Goal: Transaction & Acquisition: Purchase product/service

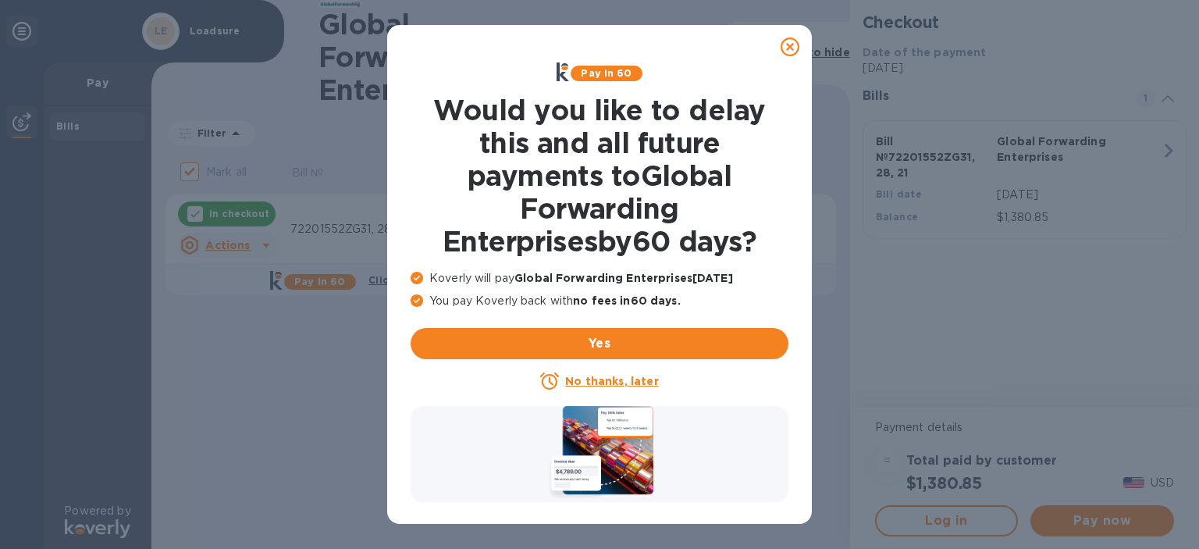
click at [616, 383] on u "No thanks, later" at bounding box center [611, 381] width 93 height 12
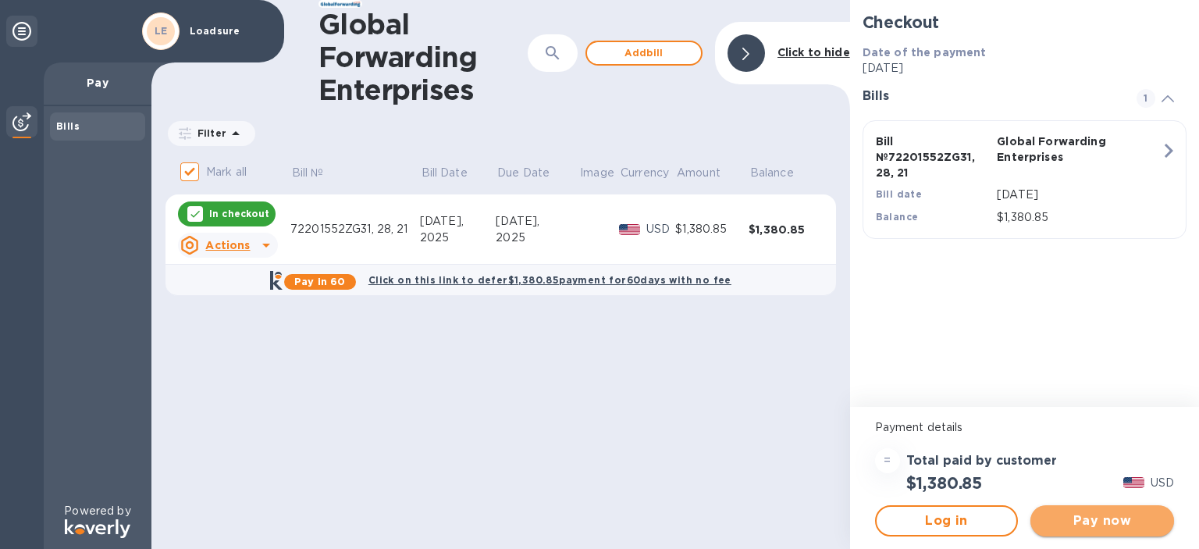
click at [1082, 520] on span "Pay now" at bounding box center [1102, 520] width 119 height 19
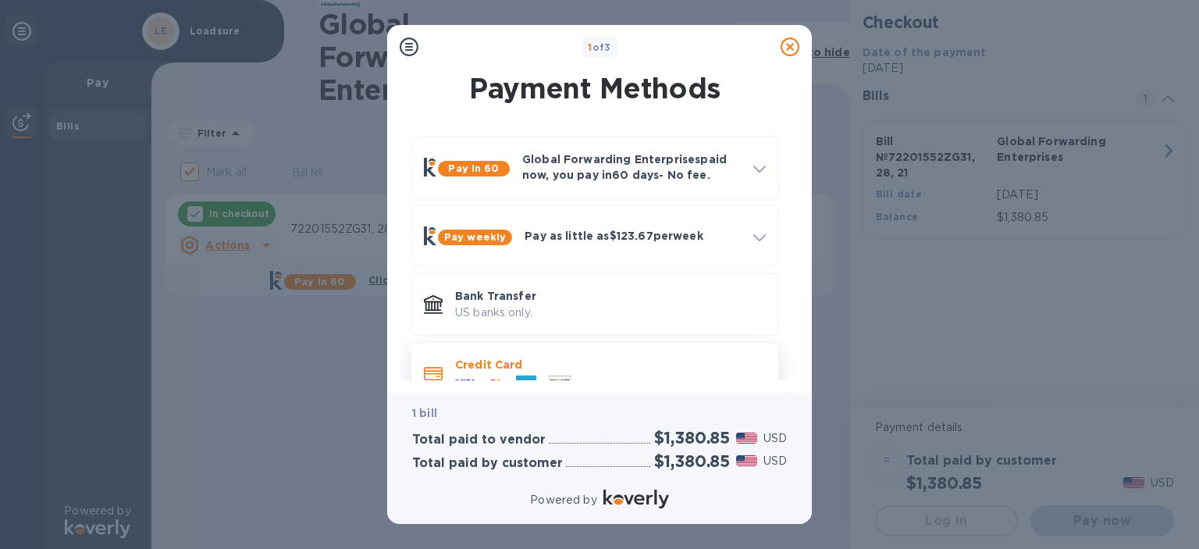
click at [572, 370] on p "Credit Card" at bounding box center [610, 365] width 311 height 16
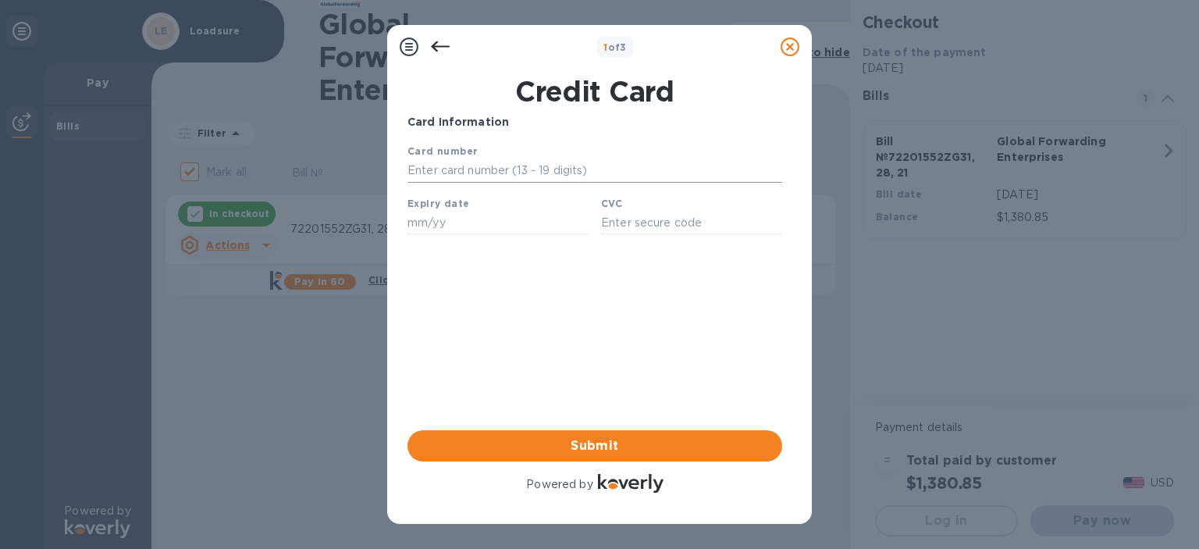
click at [510, 173] on input "text" at bounding box center [594, 170] width 375 height 23
paste input "[CREDIT_CARD_NUMBER]"
type input "[CREDIT_CARD_NUMBER]"
click at [448, 234] on input "text" at bounding box center [497, 222] width 181 height 23
type input "08/27"
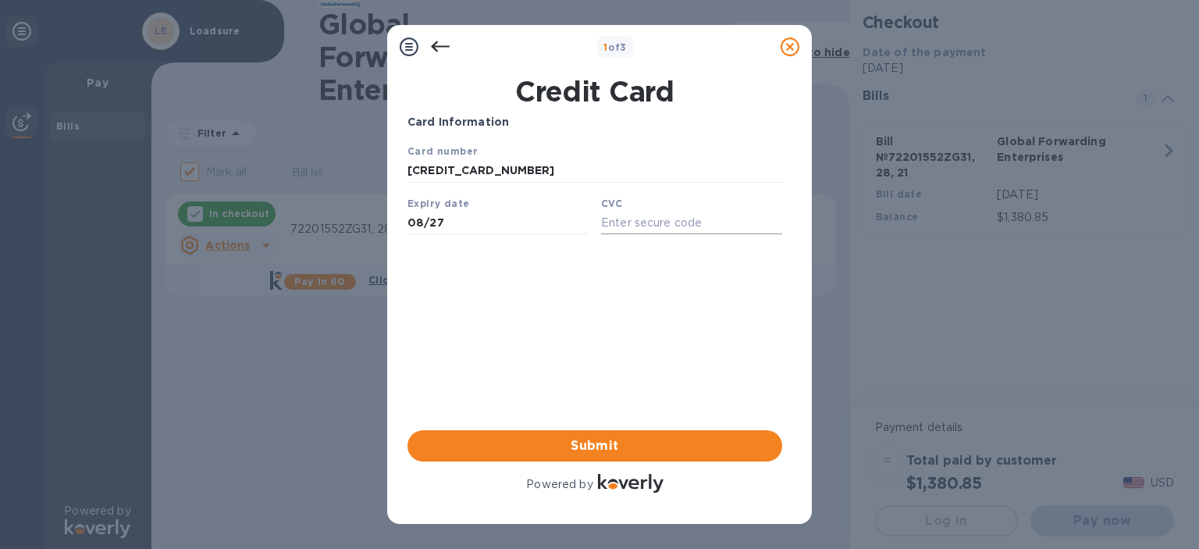
click at [681, 233] on input "text" at bounding box center [691, 222] width 181 height 23
paste input "9538"
type input "9538"
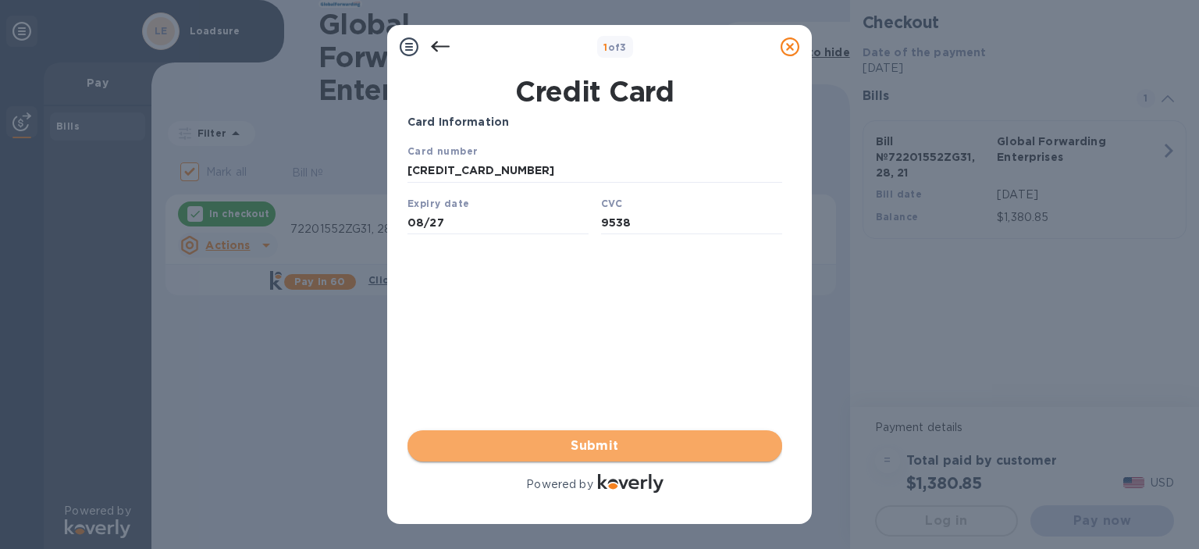
click at [556, 439] on span "Submit" at bounding box center [595, 445] width 350 height 19
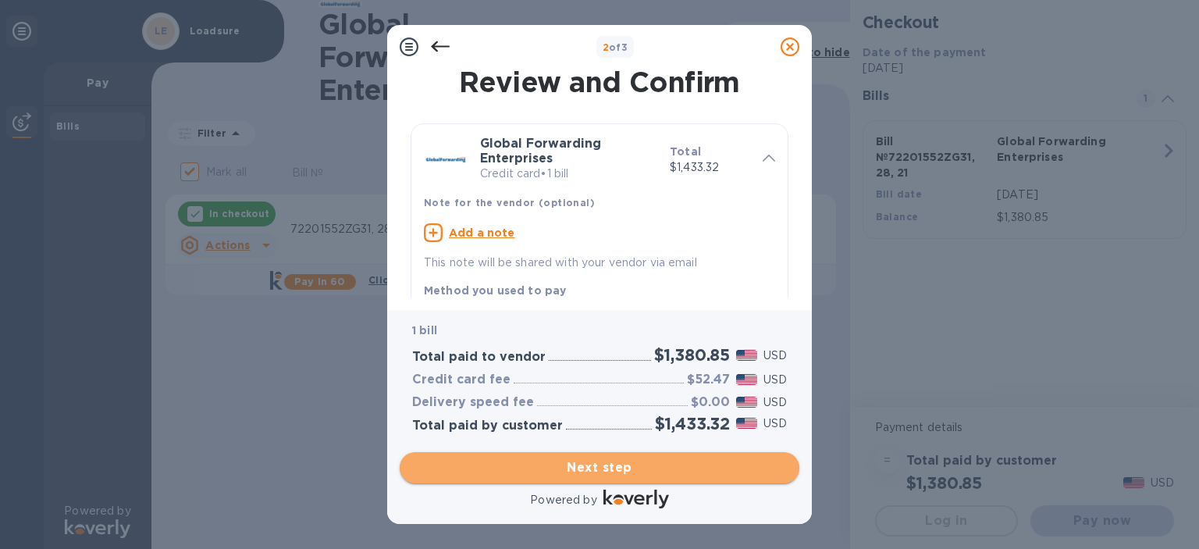
click at [568, 458] on span "Next step" at bounding box center [599, 467] width 375 height 19
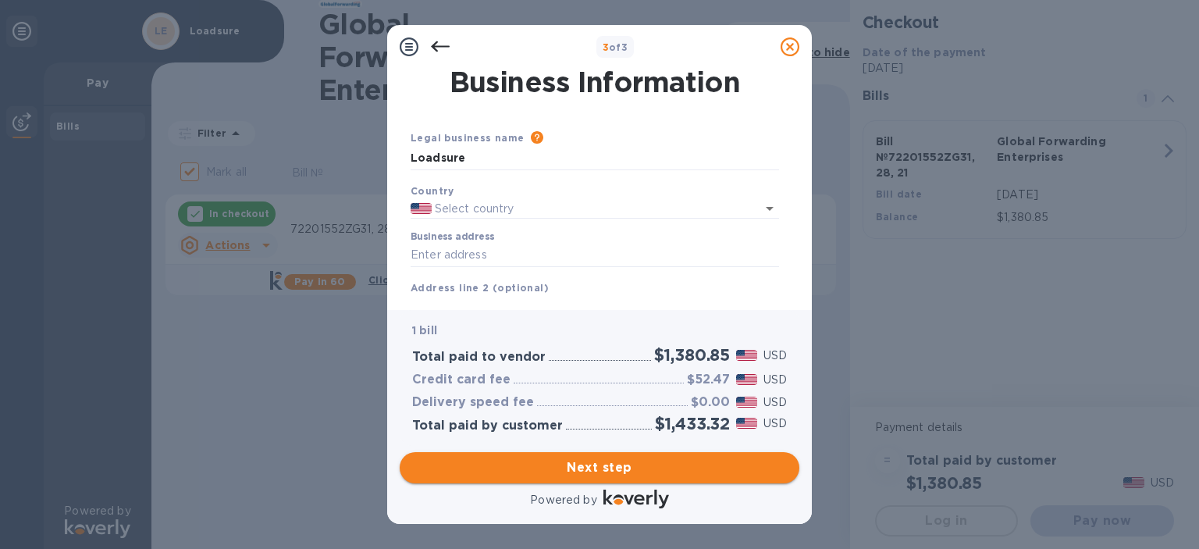
type input "[GEOGRAPHIC_DATA]"
click at [489, 259] on input "Business address" at bounding box center [595, 254] width 368 height 23
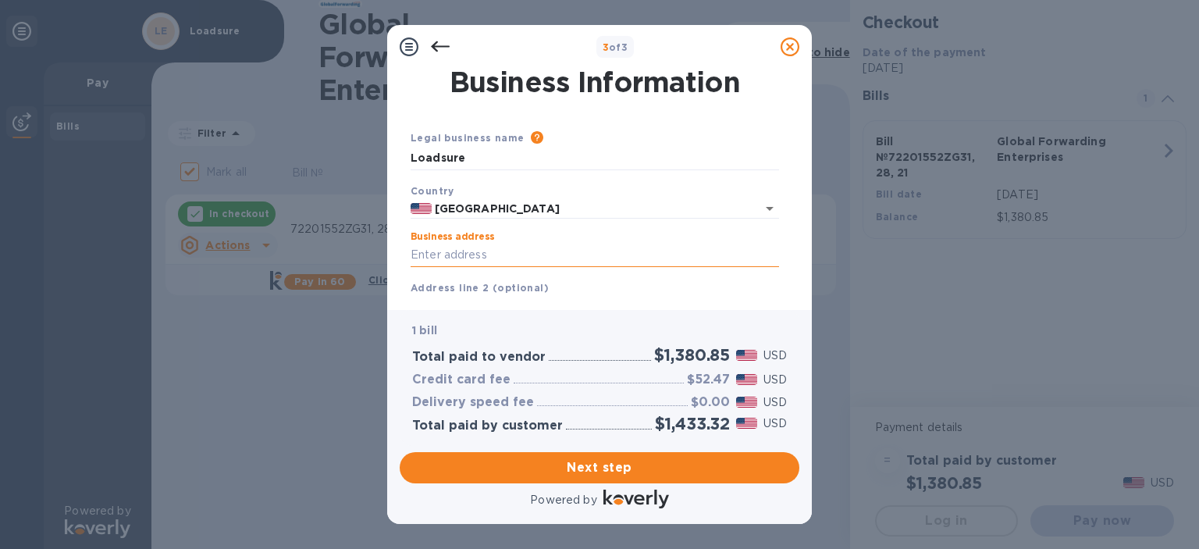
paste input "[STREET_ADDRESS]"
type input "[STREET_ADDRESS]"
type input "[PERSON_NAME]"
type input "CO"
type input "80602"
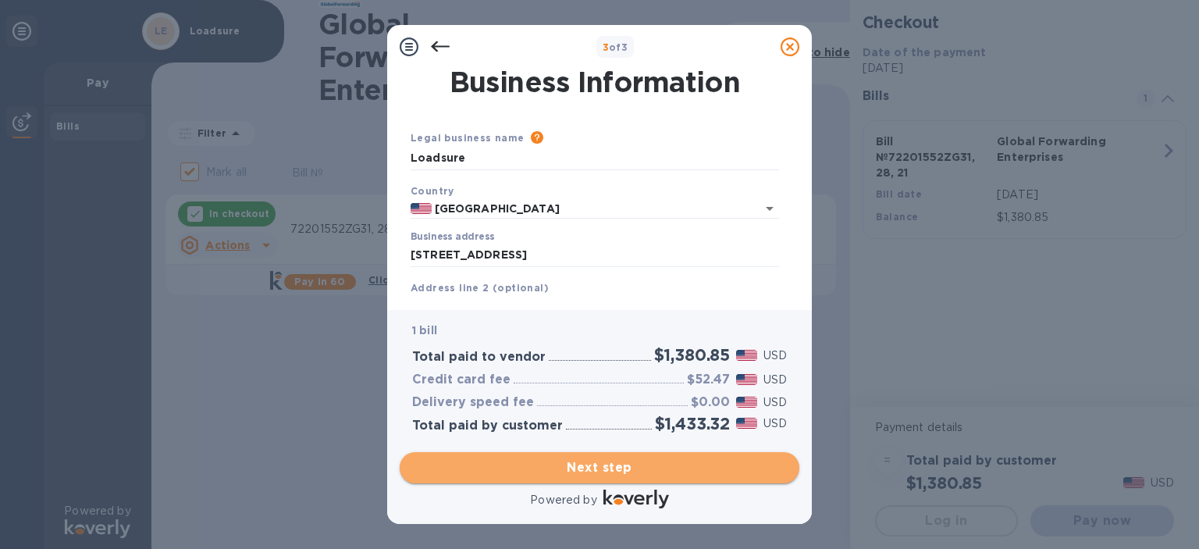
click at [520, 460] on button "Next step" at bounding box center [600, 467] width 400 height 31
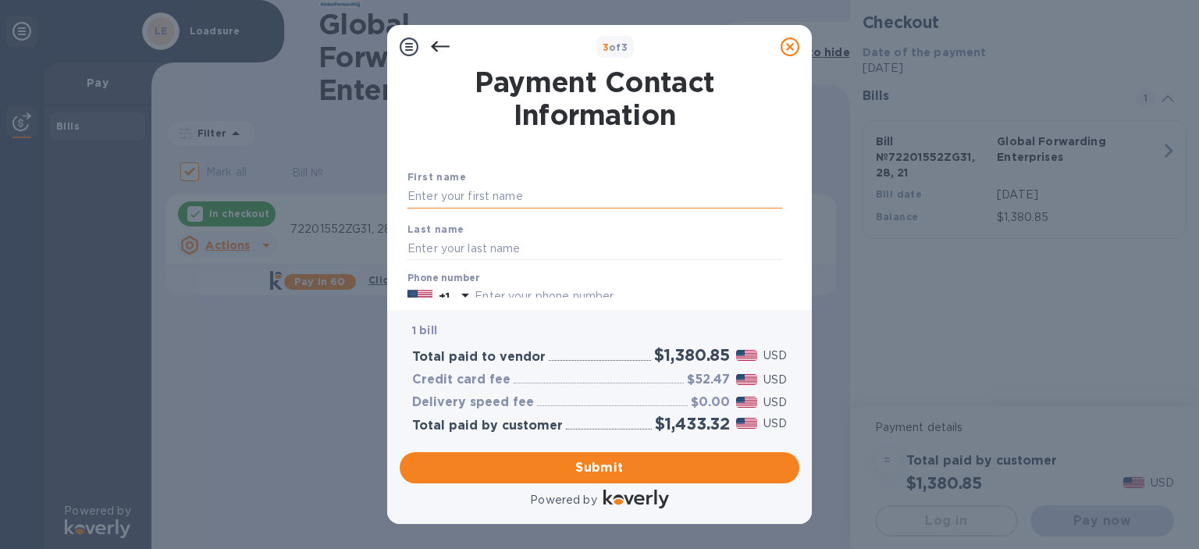
click at [508, 204] on input "text" at bounding box center [594, 196] width 375 height 23
drag, startPoint x: 432, startPoint y: 195, endPoint x: 488, endPoint y: 208, distance: 57.6
click at [488, 208] on input "[PERSON_NAME]" at bounding box center [594, 196] width 375 height 23
type input "[PERSON_NAME]"
click at [450, 240] on input "text" at bounding box center [594, 247] width 375 height 23
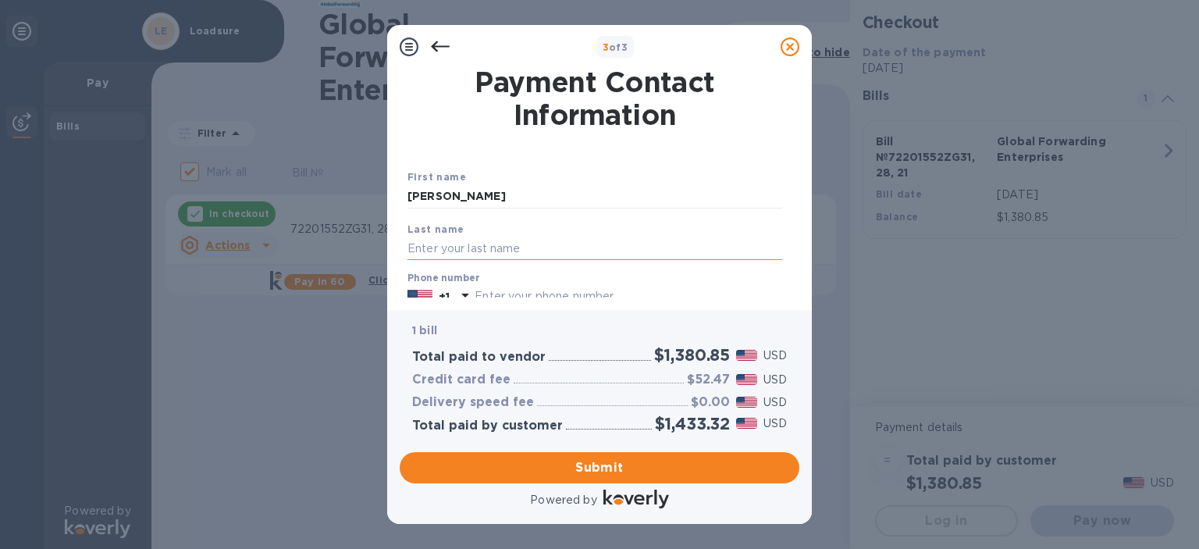
paste input "[PERSON_NAME]"
type input "[PERSON_NAME]"
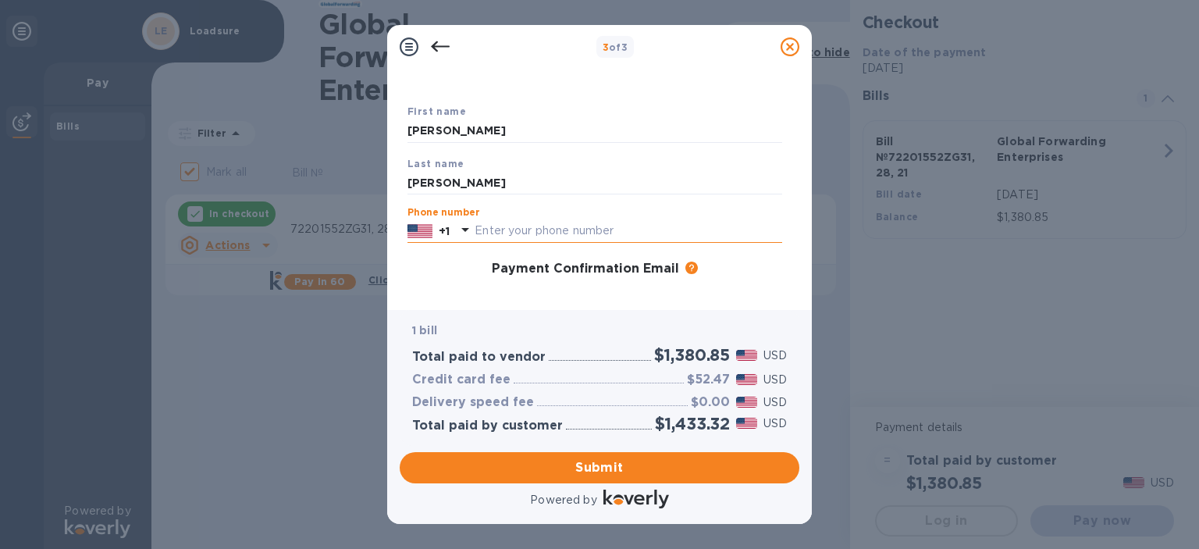
click at [495, 240] on input "text" at bounding box center [628, 230] width 307 height 23
paste input "3037174733"
type input "3037174733"
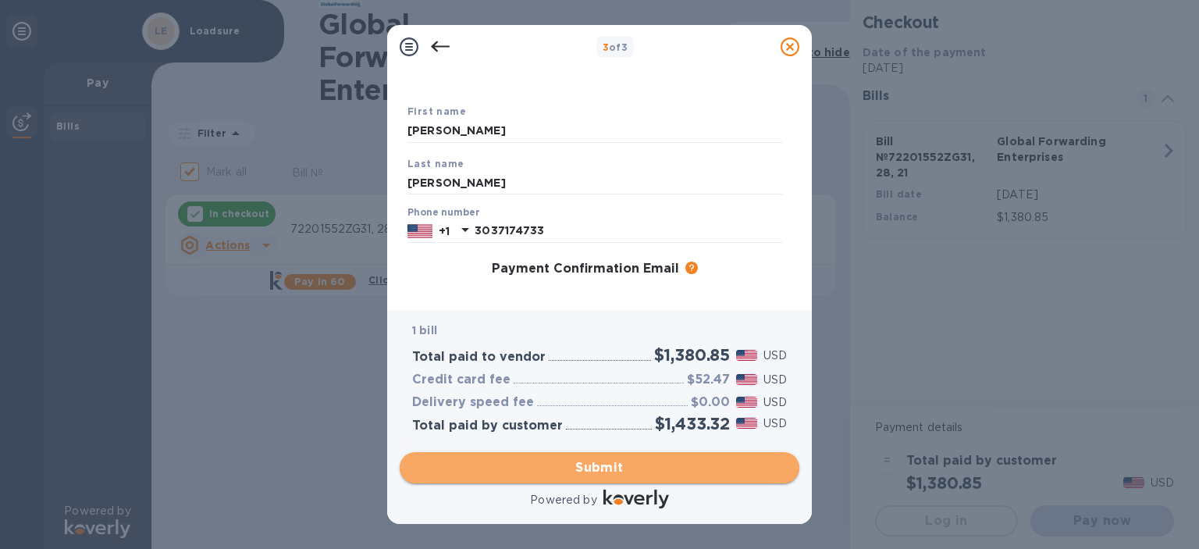
click at [531, 465] on span "Submit" at bounding box center [599, 467] width 375 height 19
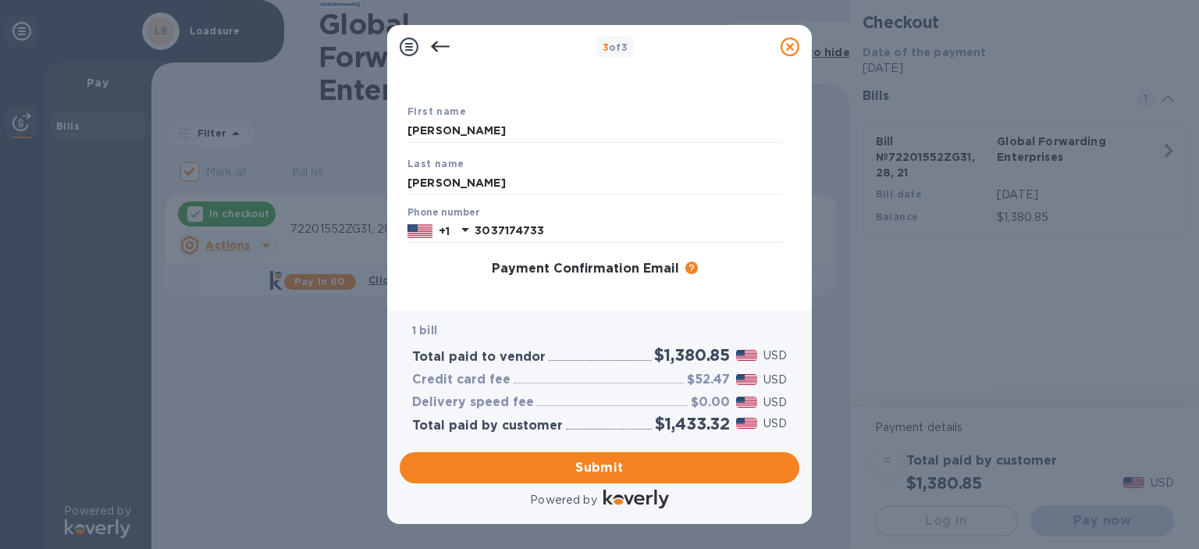
click at [652, 275] on h3 "Payment Confirmation Email" at bounding box center [585, 268] width 187 height 15
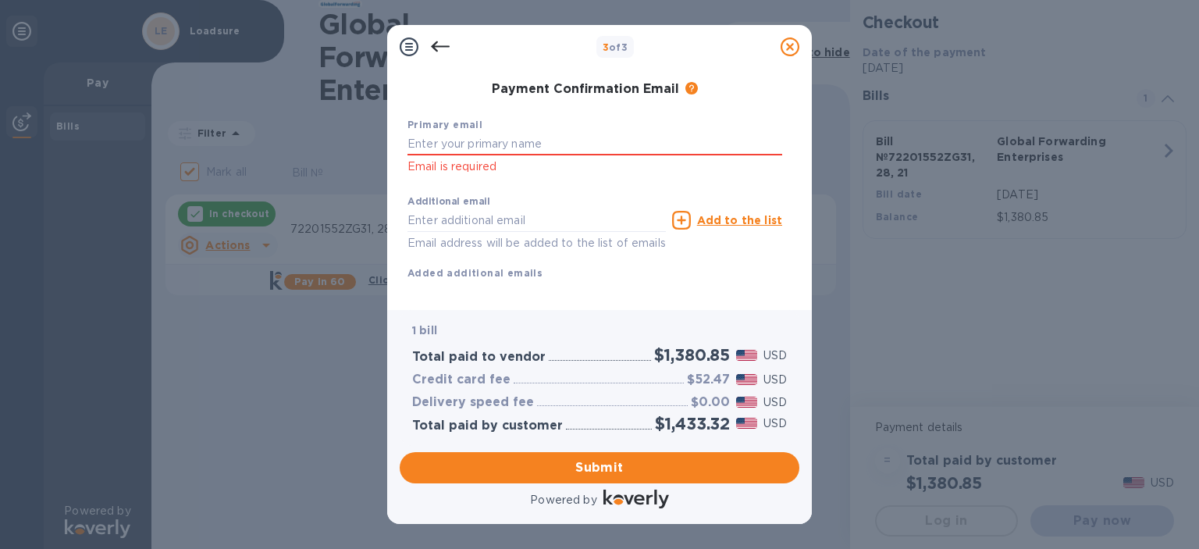
scroll to position [254, 0]
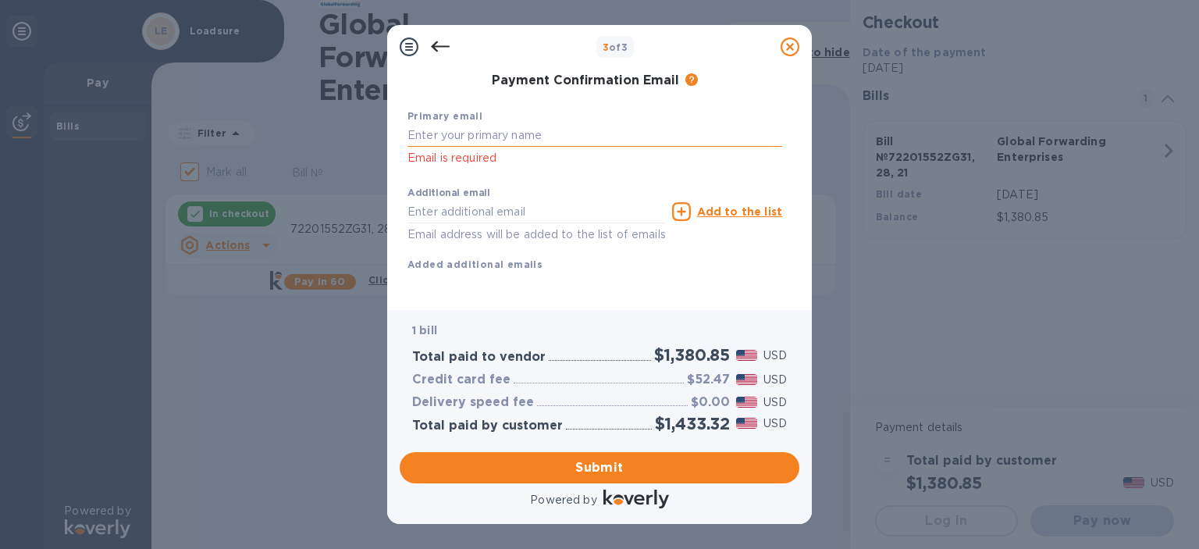
click at [514, 132] on input "text" at bounding box center [594, 135] width 375 height 23
paste input "[PERSON_NAME][EMAIL_ADDRESS][PERSON_NAME][DOMAIN_NAME],[EMAIL_ADDRESS][DOMAIN_N…"
drag, startPoint x: 542, startPoint y: 134, endPoint x: 755, endPoint y: 140, distance: 212.4
click at [755, 140] on input "[PERSON_NAME][EMAIL_ADDRESS][PERSON_NAME][DOMAIN_NAME],[EMAIL_ADDRESS][DOMAIN_N…" at bounding box center [594, 135] width 375 height 23
type input "[PERSON_NAME][EMAIL_ADDRESS][PERSON_NAME][DOMAIN_NAME]"
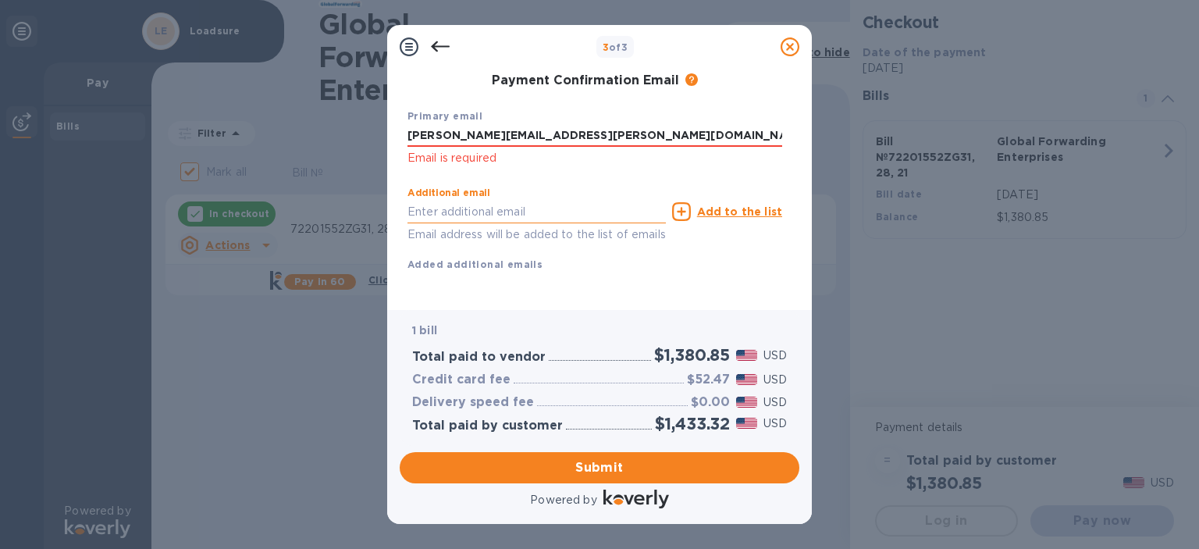
click at [588, 201] on input "text" at bounding box center [536, 211] width 258 height 23
paste input "[EMAIL_ADDRESS][DOMAIN_NAME]"
type input "[EMAIL_ADDRESS][DOMAIN_NAME]"
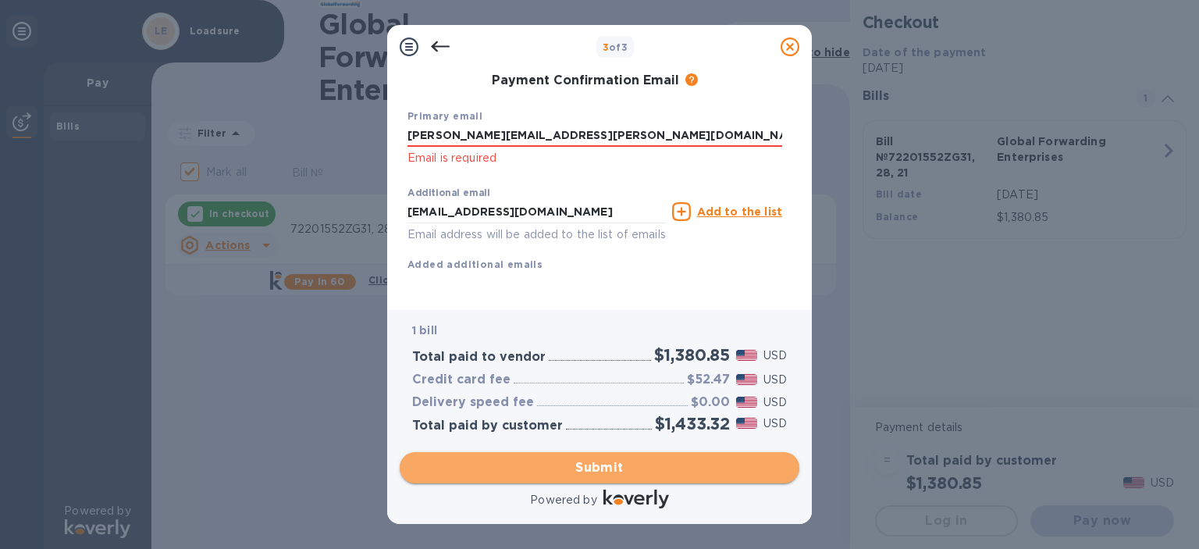
click at [546, 474] on span "Submit" at bounding box center [599, 467] width 375 height 19
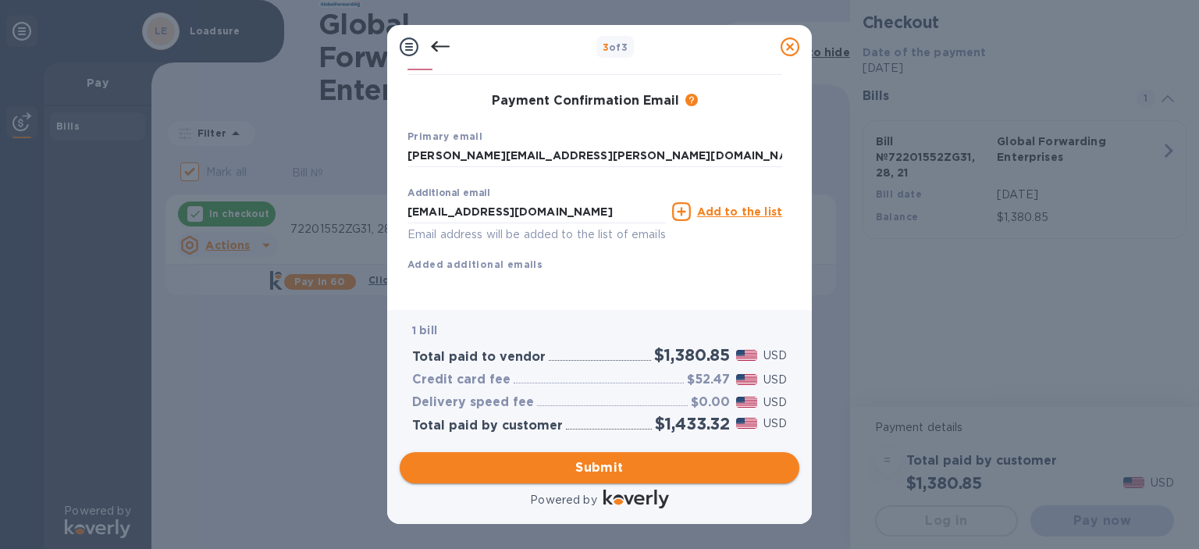
scroll to position [233, 0]
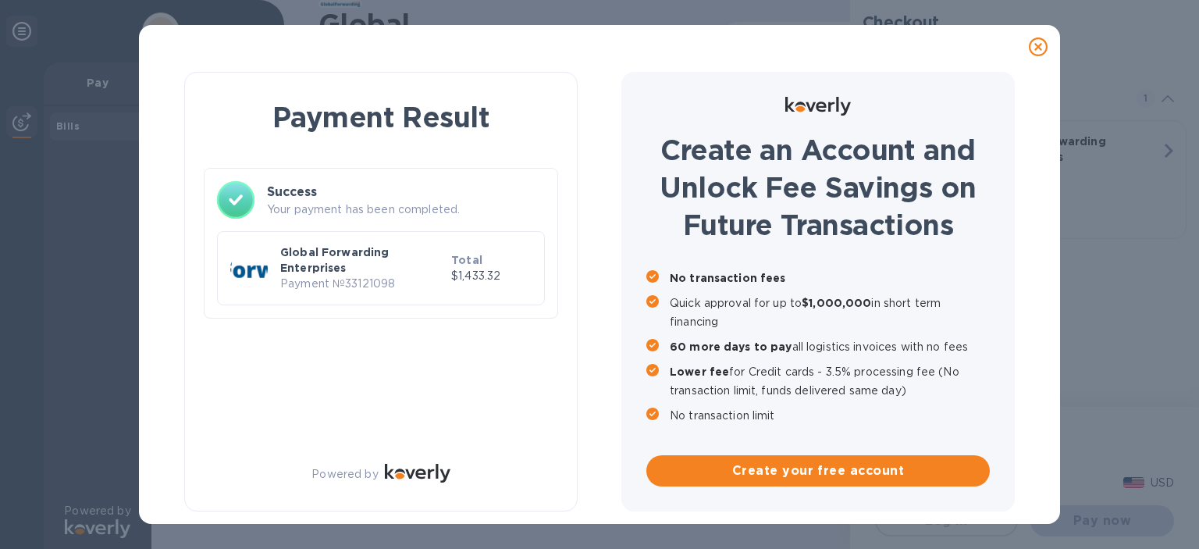
checkbox input "false"
